Goal: Information Seeking & Learning: Learn about a topic

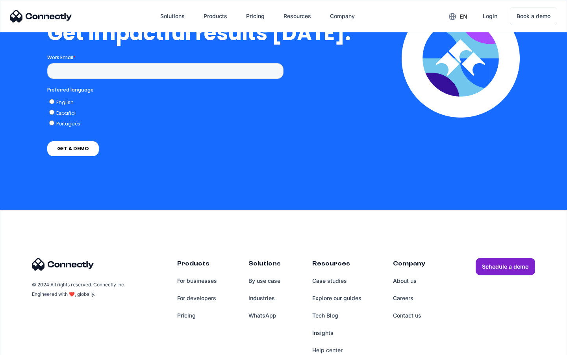
scroll to position [1731, 0]
